Goal: Task Accomplishment & Management: Manage account settings

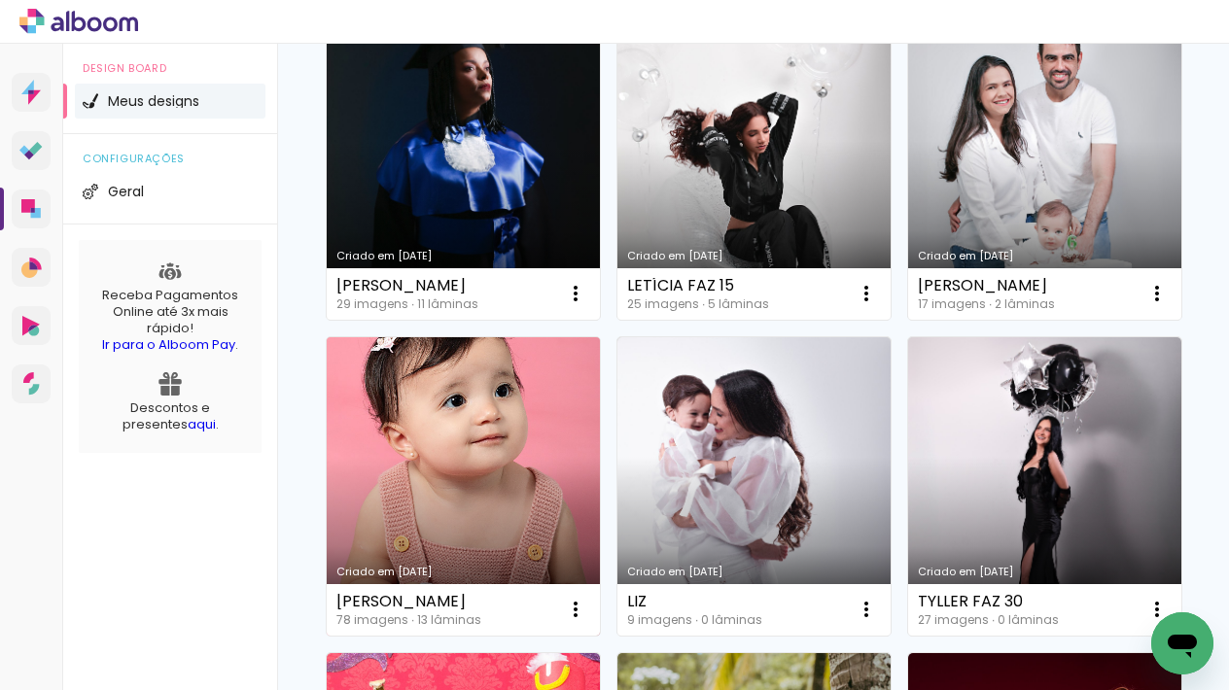
scroll to position [248, 0]
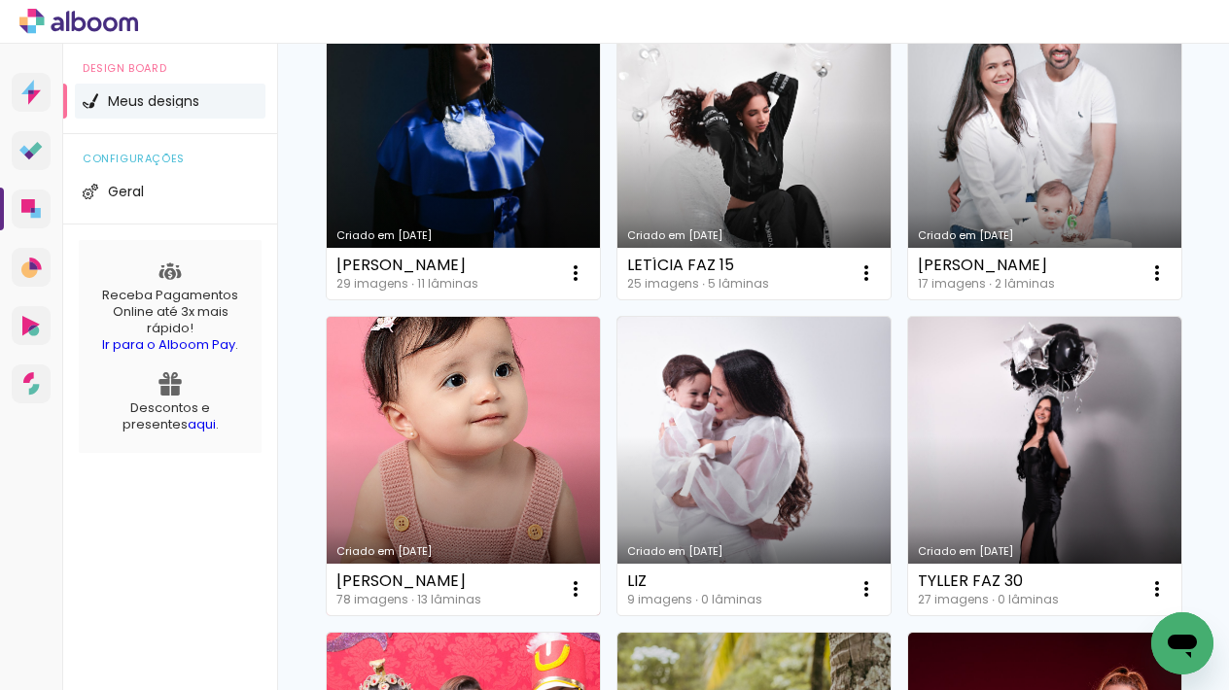
click at [477, 465] on link "Criado em [DATE]" at bounding box center [463, 466] width 273 height 298
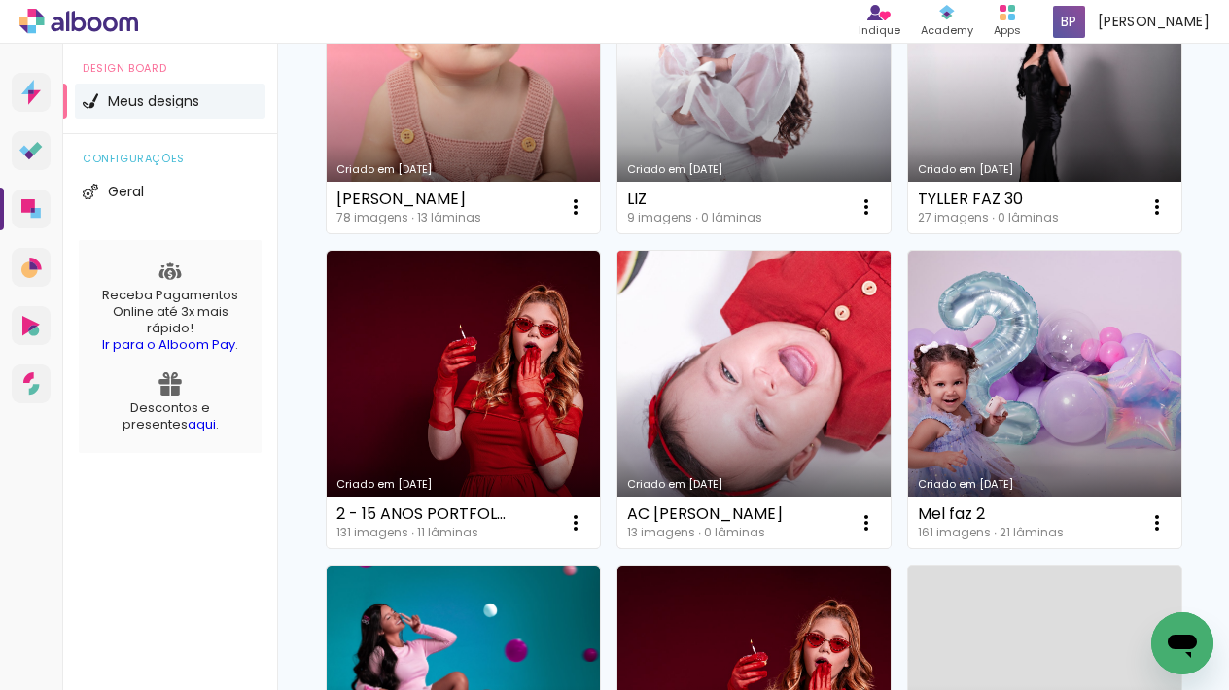
scroll to position [654, 0]
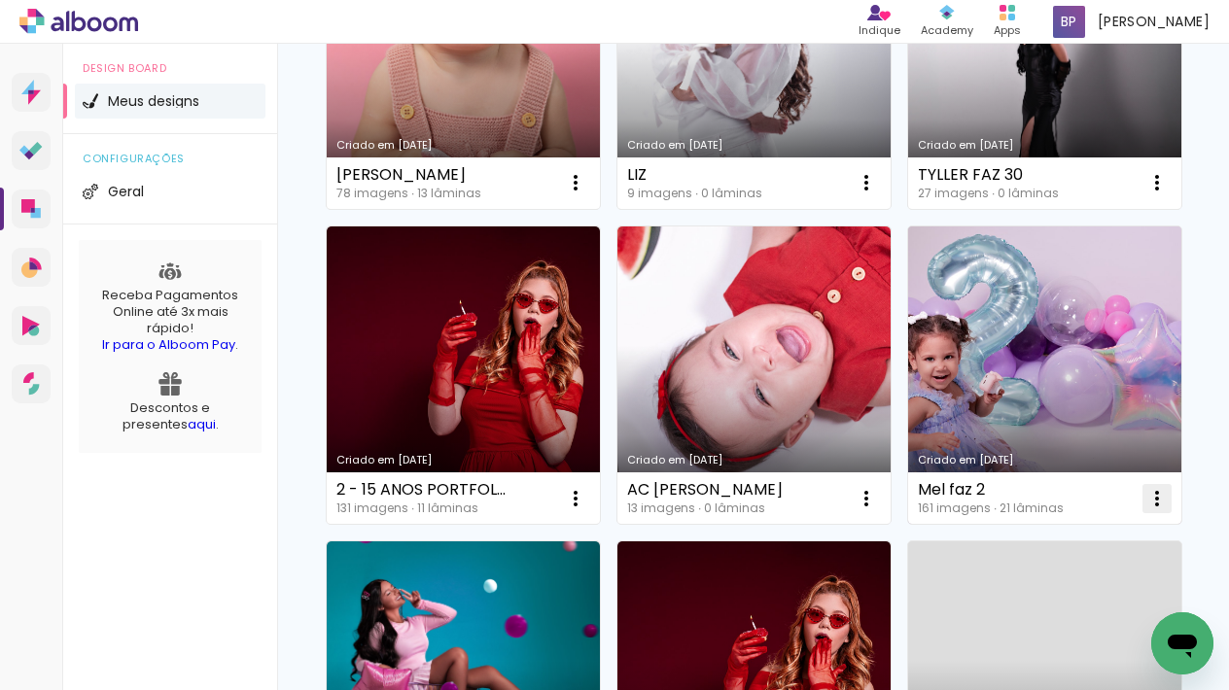
click at [1160, 496] on iron-icon at bounding box center [1156, 498] width 23 height 23
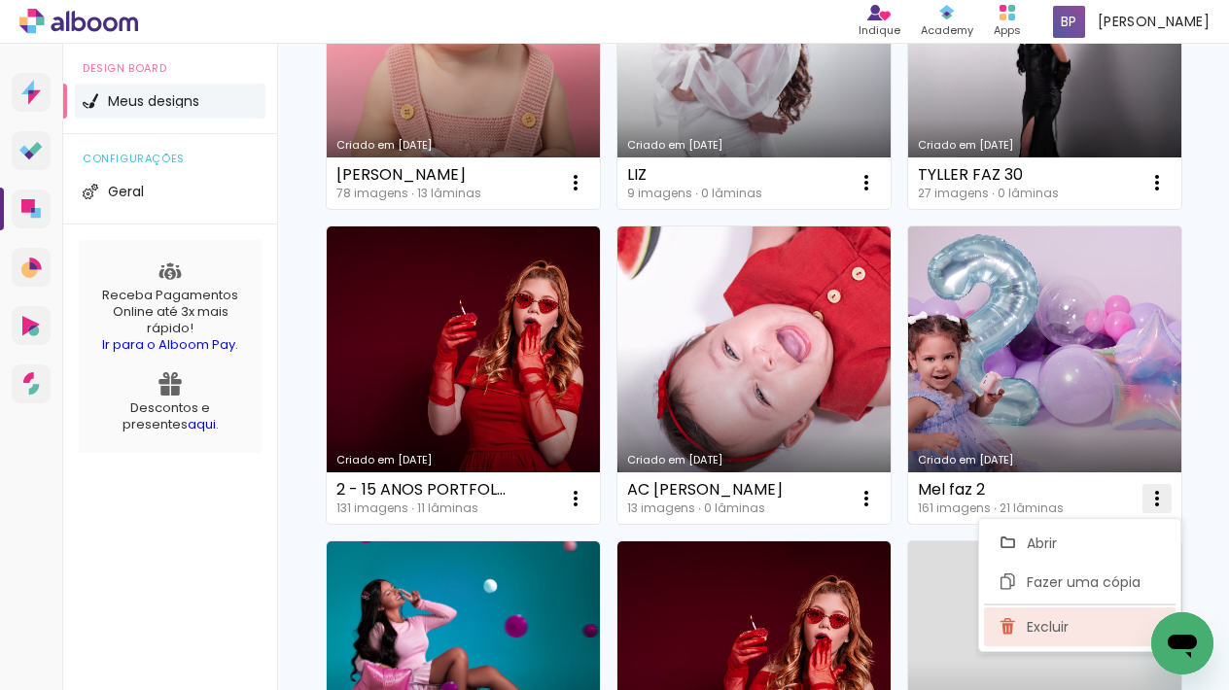
click at [1042, 623] on span "Excluir" at bounding box center [1048, 627] width 42 height 14
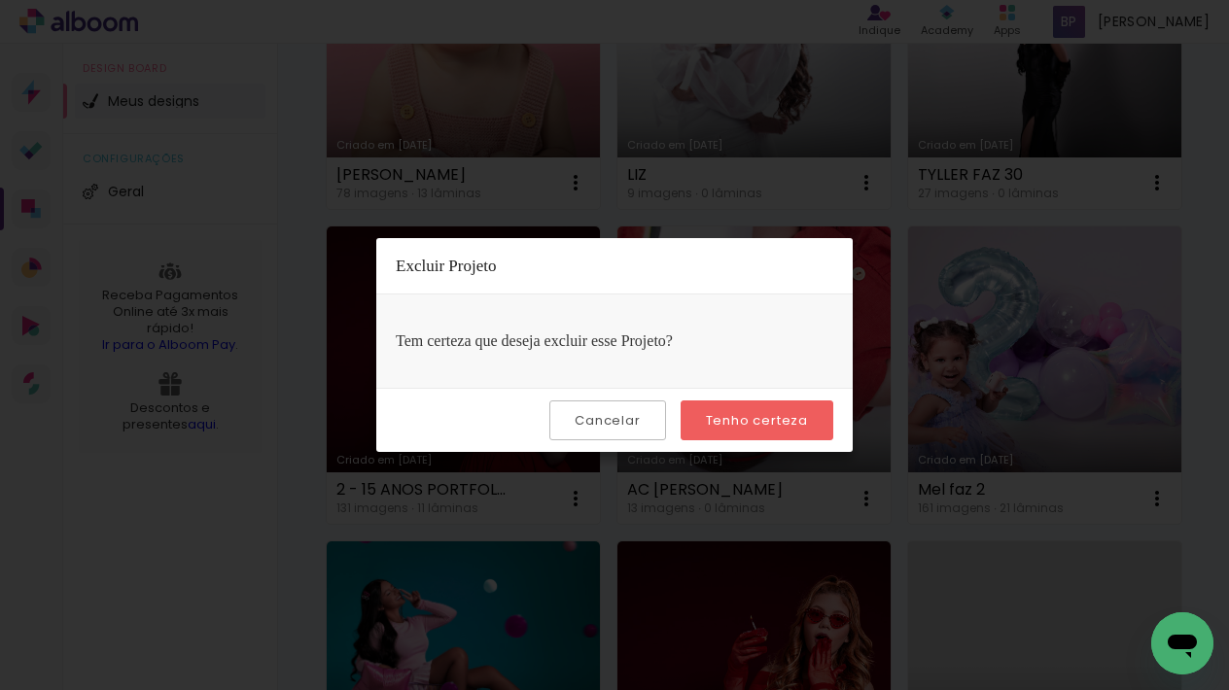
click at [0, 0] on slot "Tenho certeza" at bounding box center [0, 0] width 0 height 0
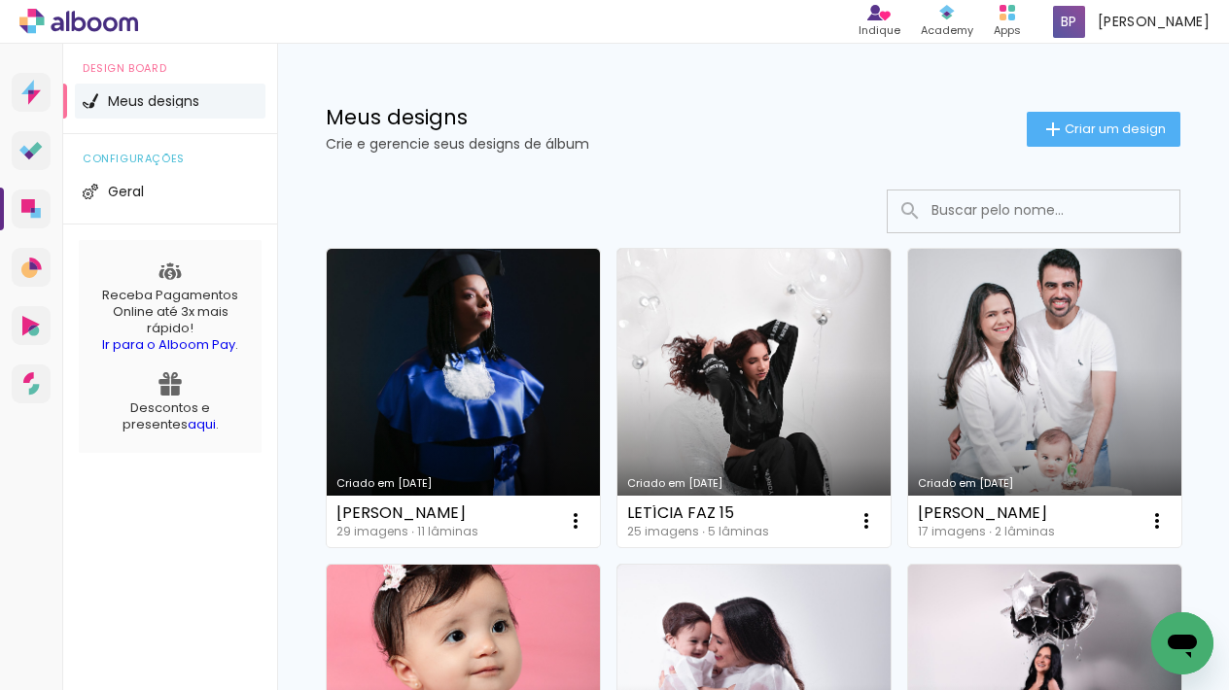
scroll to position [0, 0]
click at [36, 154] on icon at bounding box center [30, 151] width 23 height 18
